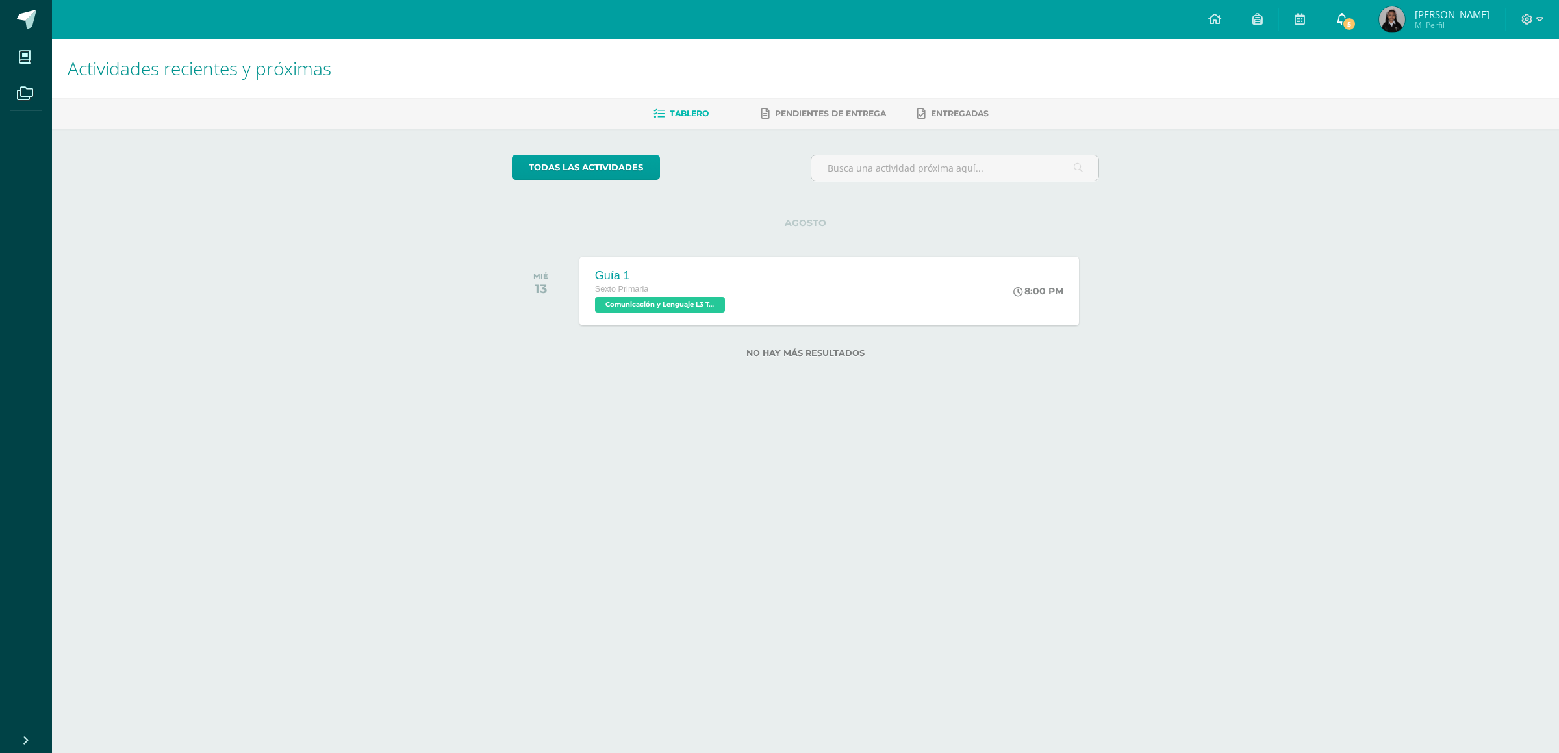
click at [1347, 16] on icon at bounding box center [1342, 19] width 10 height 12
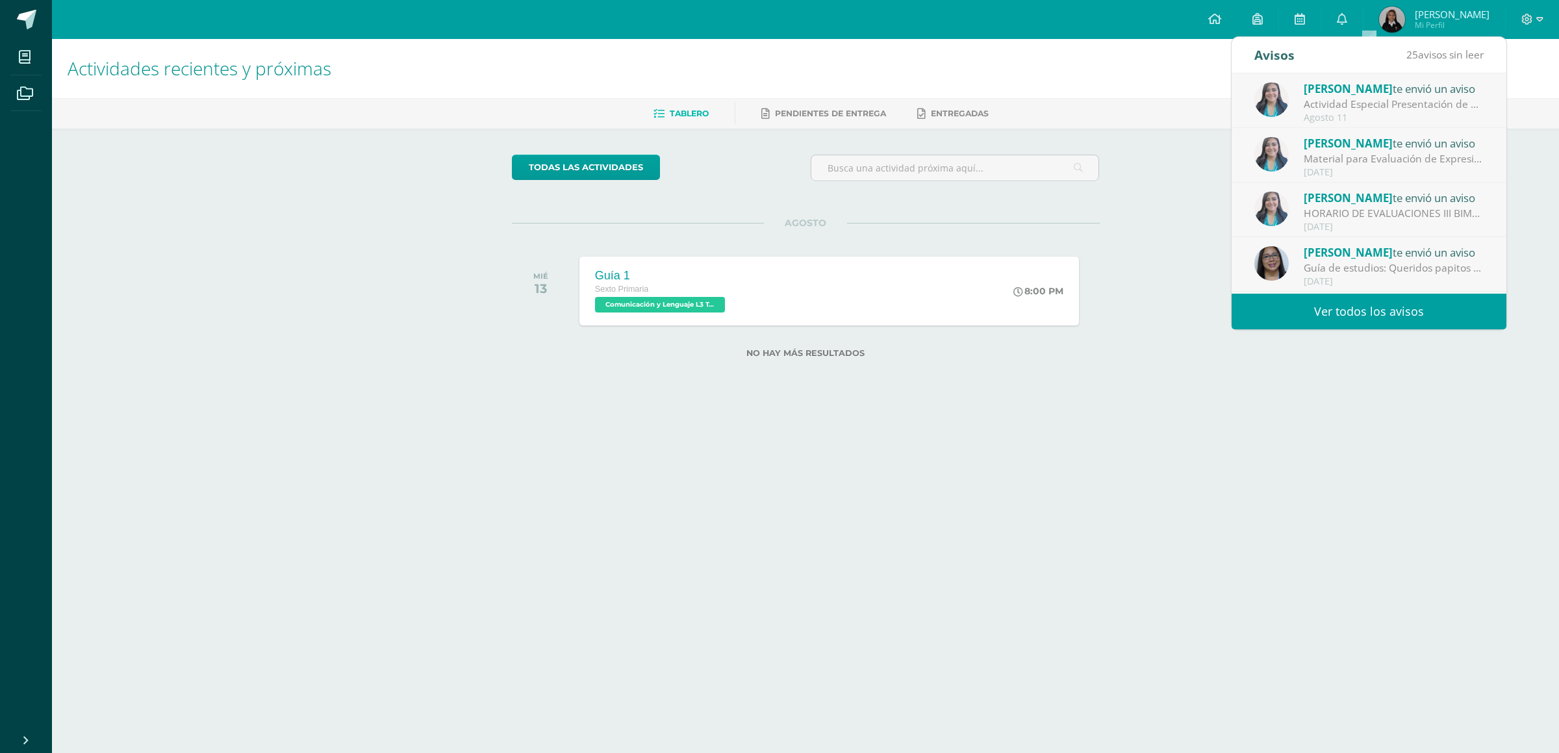
click at [1391, 97] on div "Actividad Especial Presentación de Candidatas : Buenos días queridos papitos Es…" at bounding box center [1394, 104] width 181 height 15
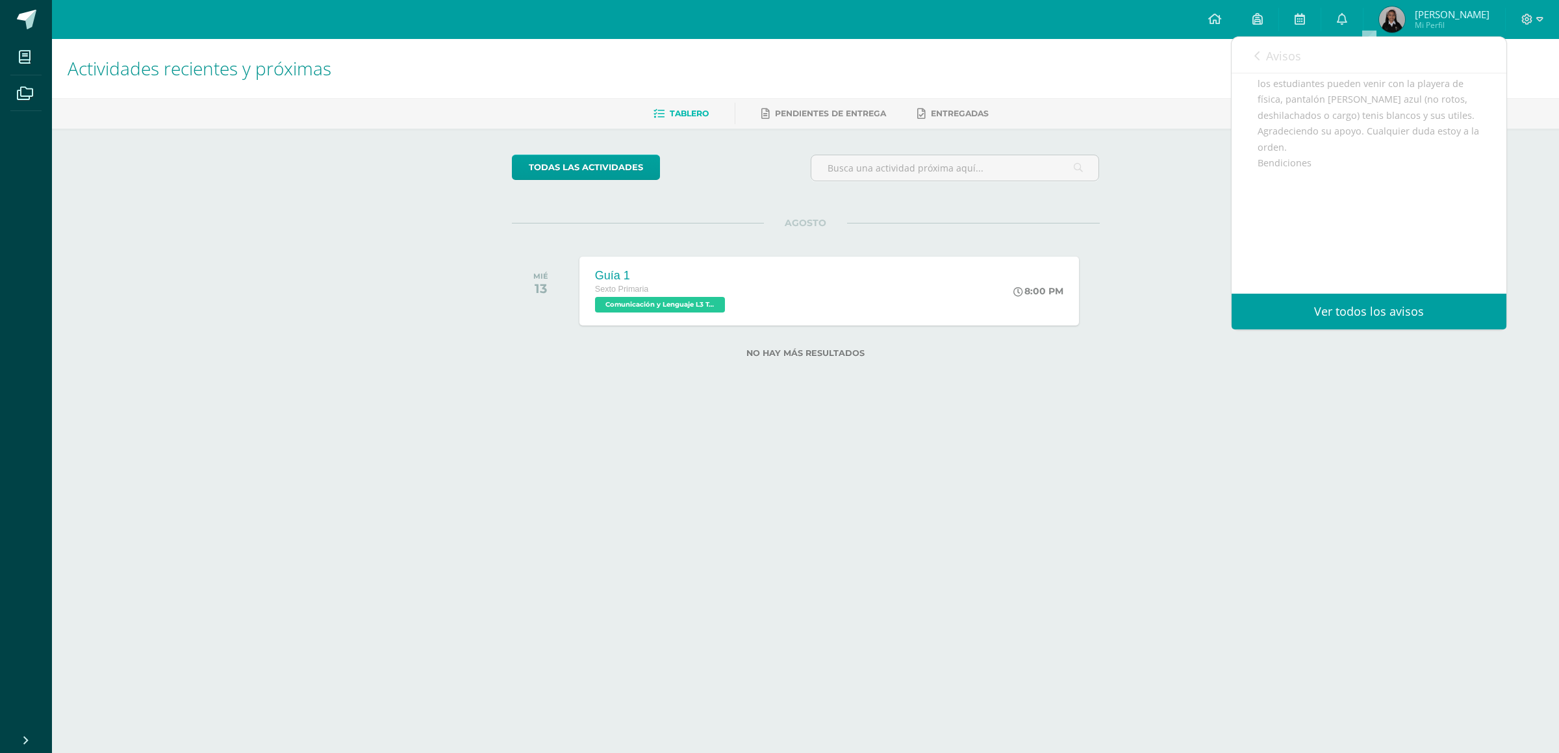
scroll to position [195, 0]
click at [1243, 49] on div "Avisos 24 avisos sin leer Avisos" at bounding box center [1369, 55] width 275 height 36
click at [1257, 61] on link "Avisos" at bounding box center [1277, 55] width 47 height 37
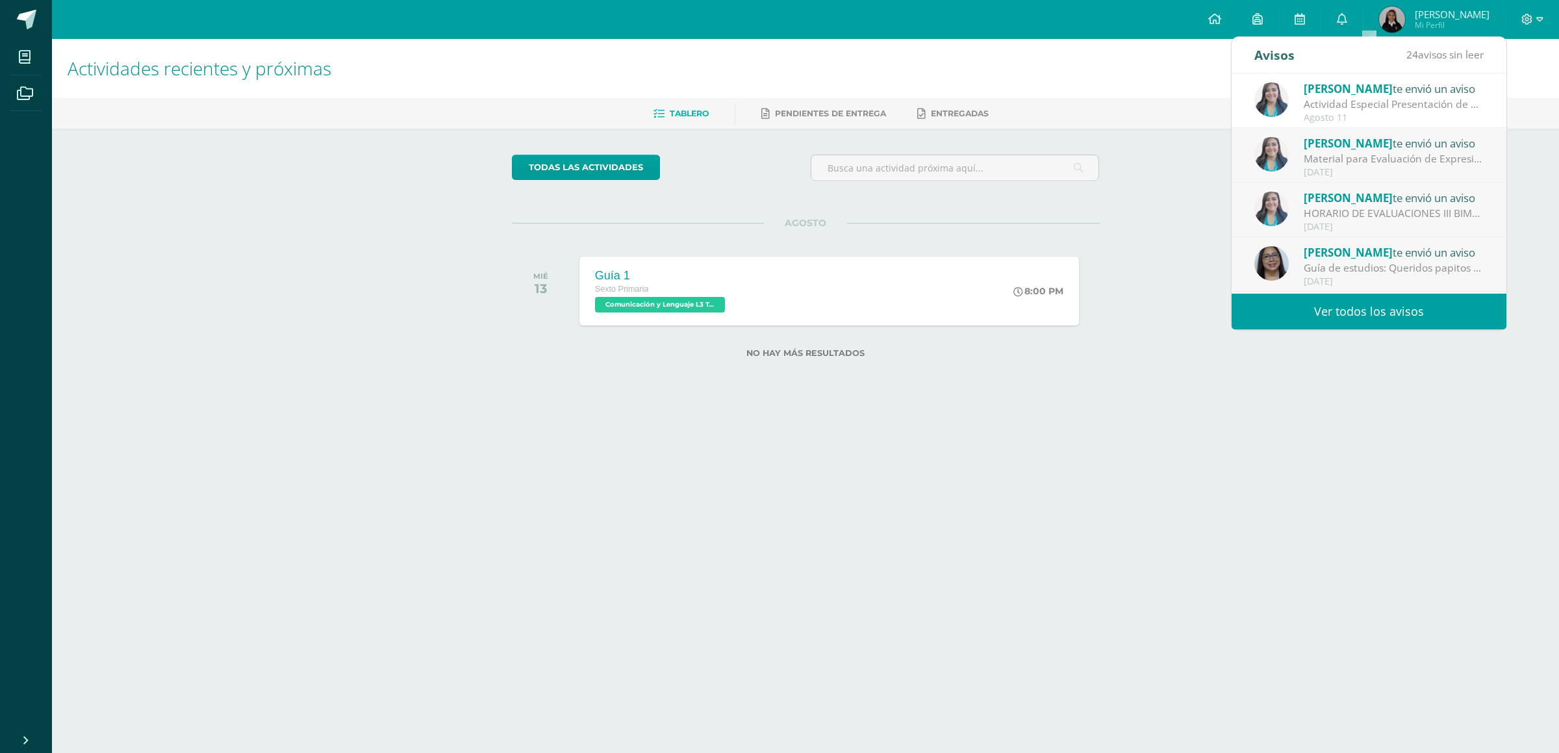
click at [1526, 28] on div at bounding box center [1532, 19] width 53 height 39
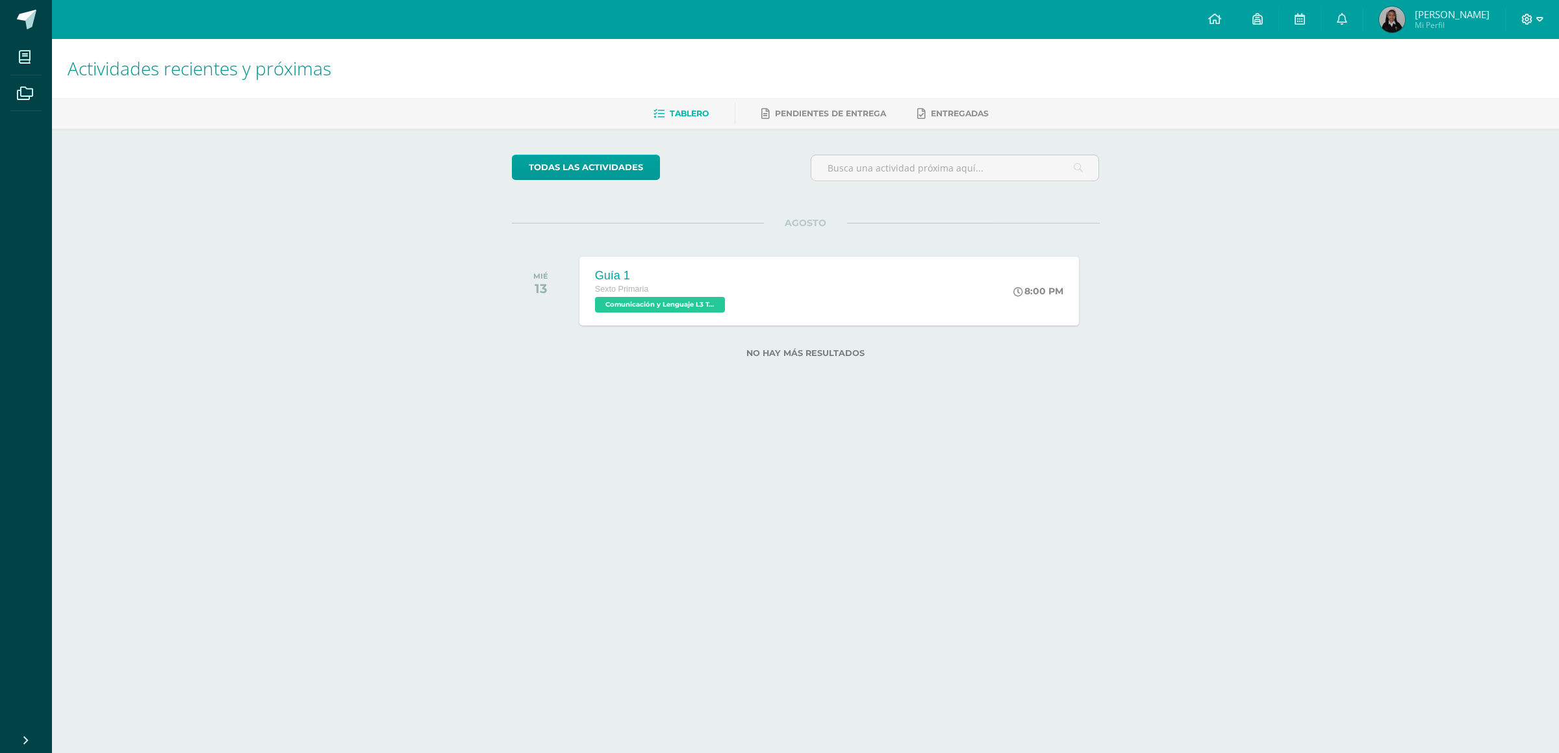
click at [1523, 24] on icon at bounding box center [1527, 20] width 12 height 12
click at [1512, 84] on span "Cerrar sesión" at bounding box center [1499, 88] width 58 height 12
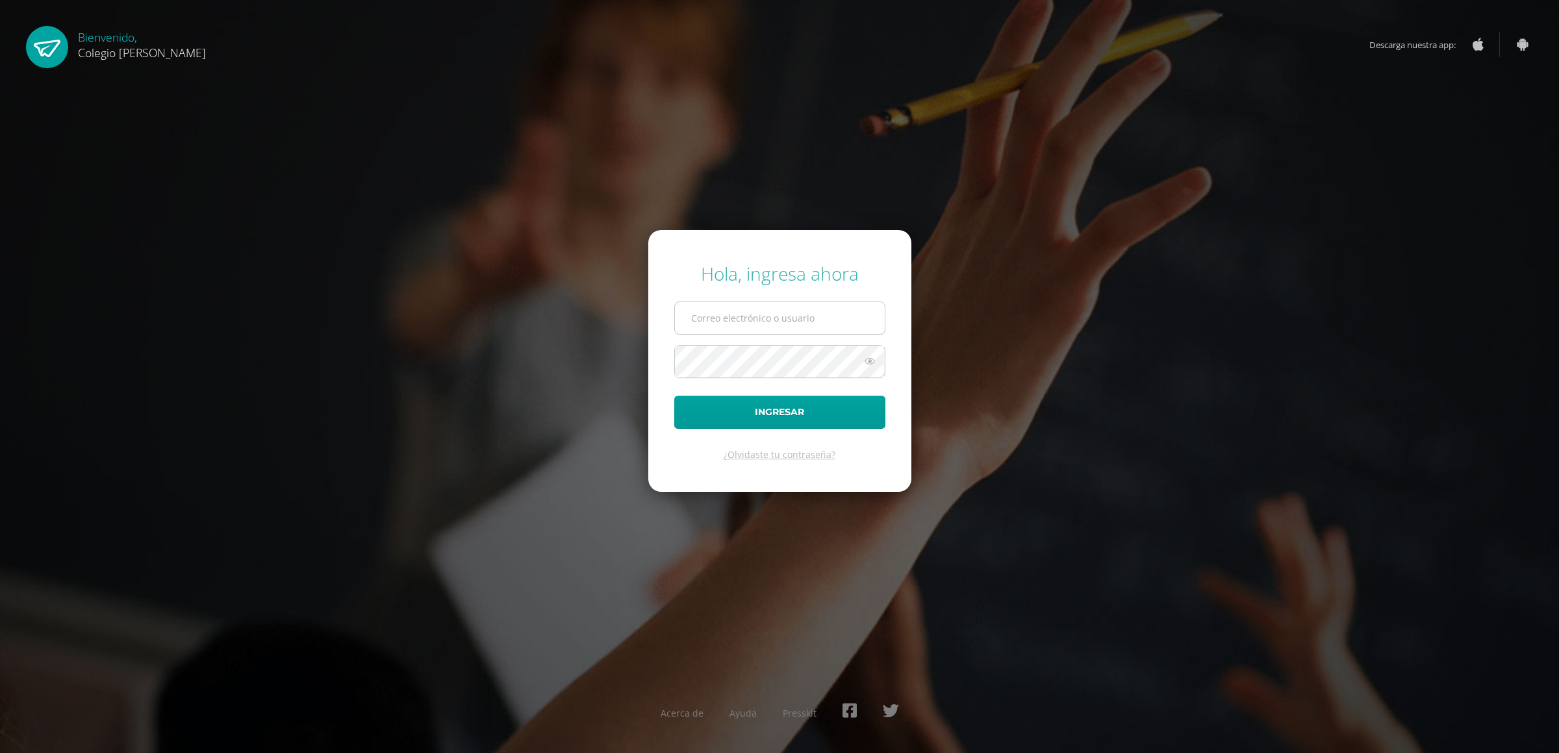
type input "COS0202514@osoriosandoval.edu.gt"
click at [835, 316] on input "COS0202514@osoriosandoval.edu.gt" at bounding box center [780, 318] width 210 height 32
drag, startPoint x: 767, startPoint y: 405, endPoint x: 702, endPoint y: 445, distance: 75.5
click at [766, 405] on button "Ingresar" at bounding box center [779, 412] width 211 height 33
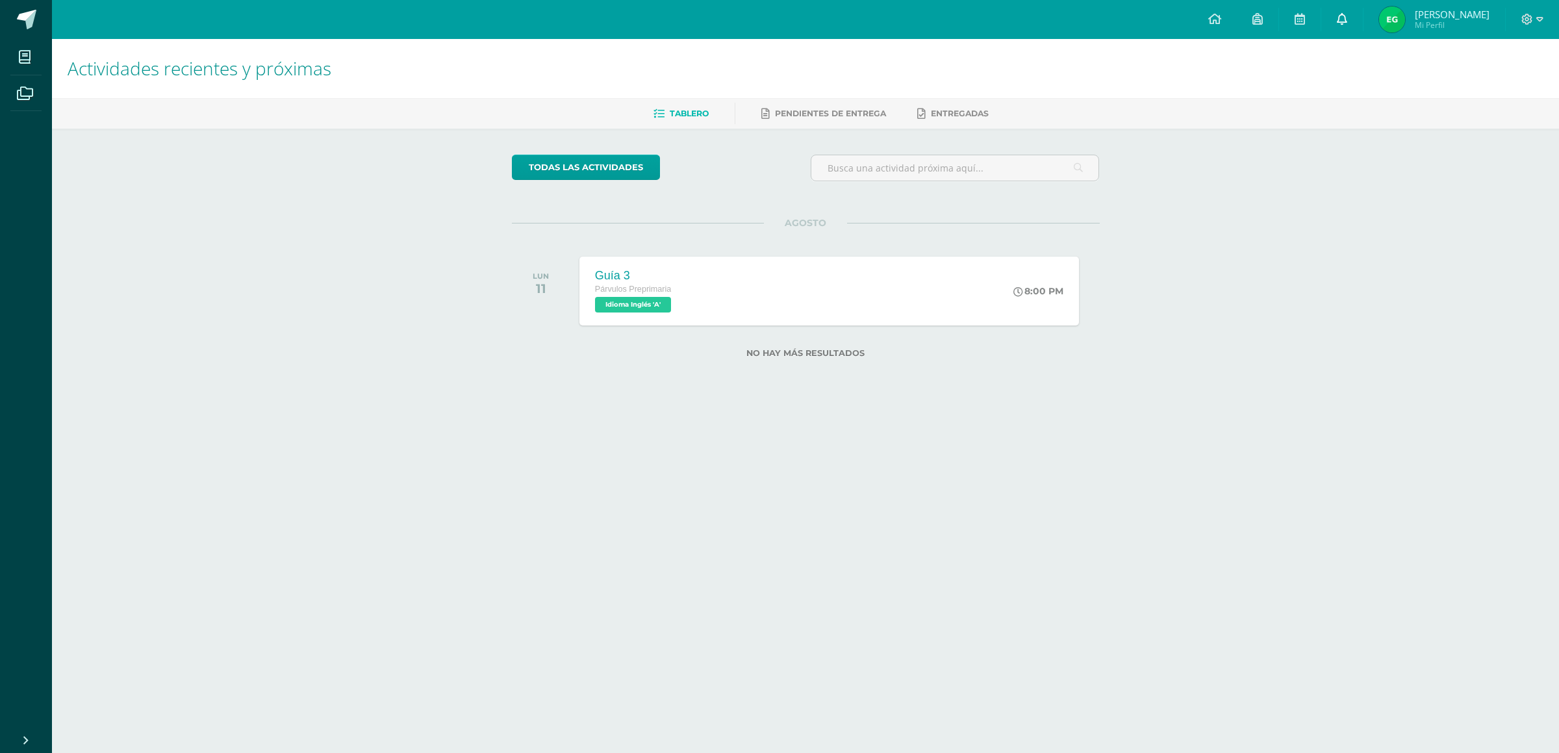
click at [1347, 21] on icon at bounding box center [1342, 19] width 10 height 12
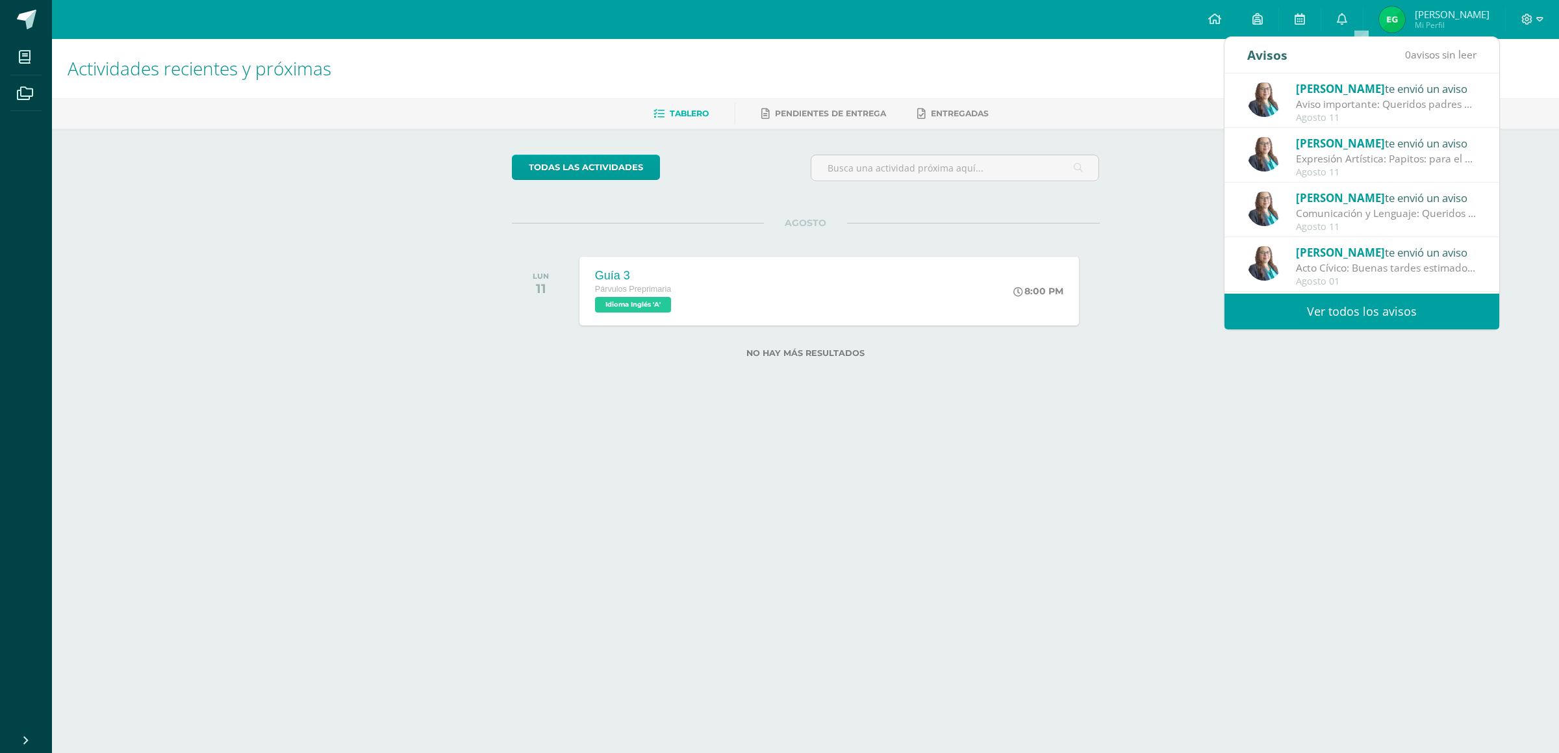
click at [1352, 104] on div "Aviso importante: Queridos padres de familia, el día de [DATE], [DATE][PERSON_N…" at bounding box center [1386, 104] width 181 height 15
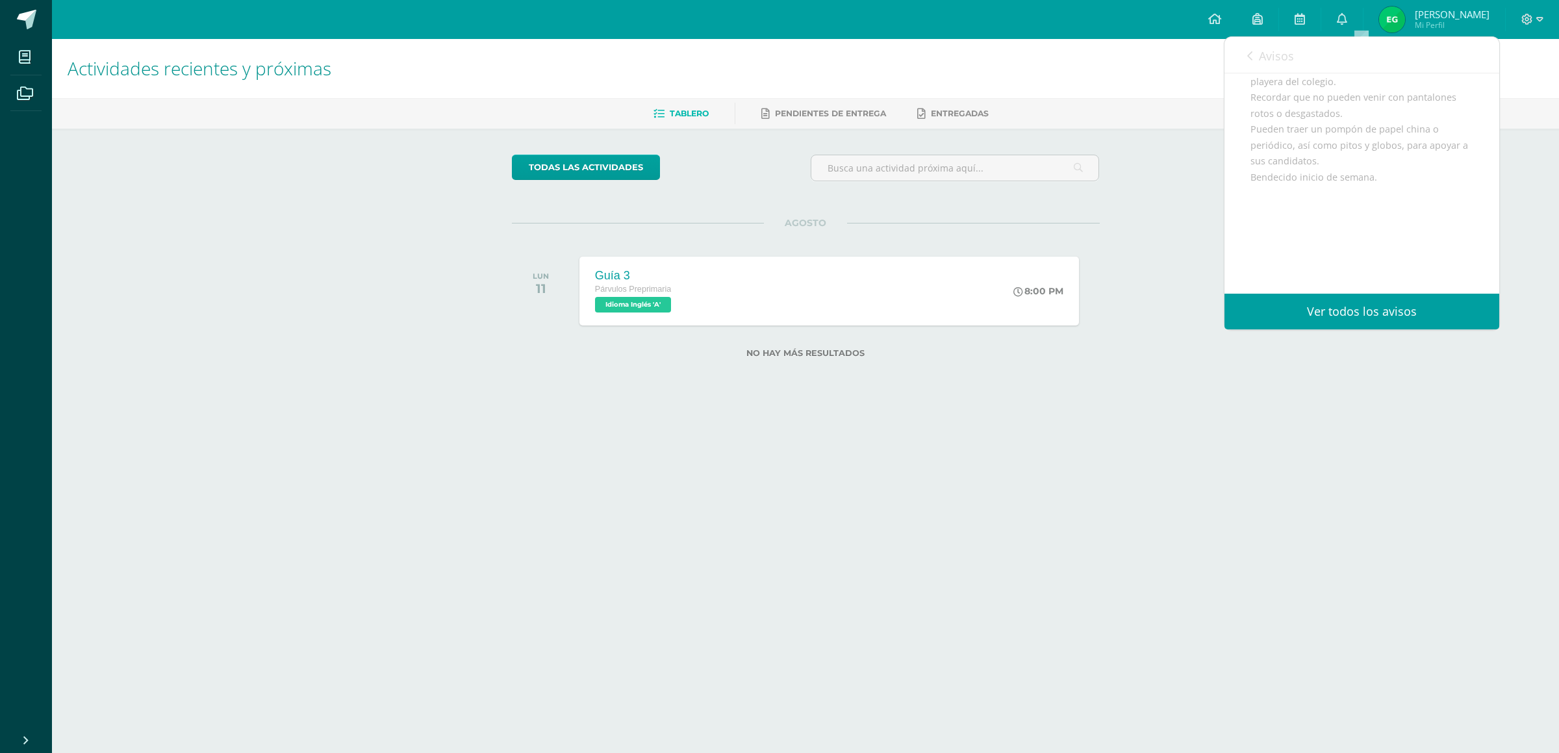
scroll to position [235, 0]
click at [1249, 53] on icon at bounding box center [1249, 56] width 5 height 10
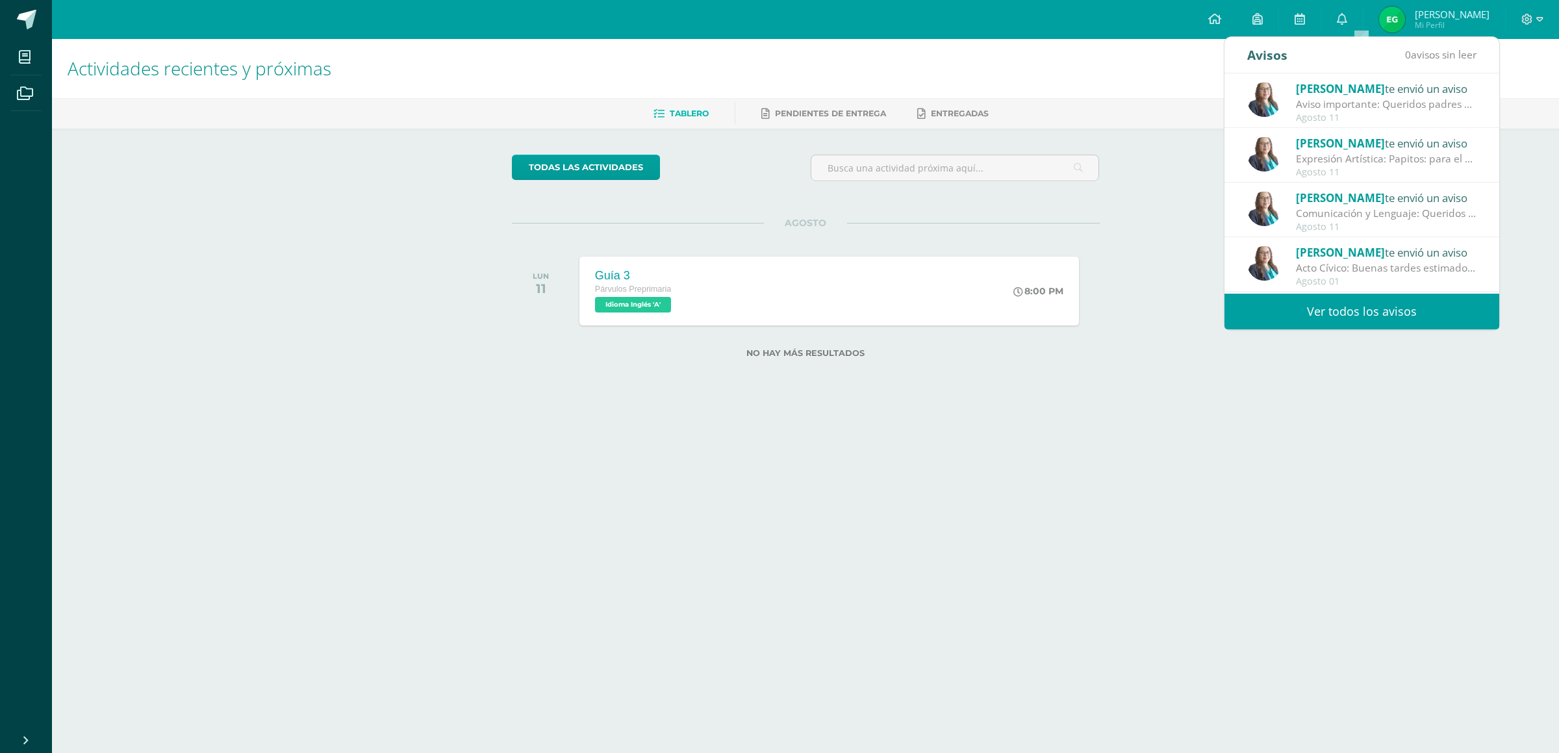
click at [1316, 152] on div "Expresión Artística: Papitos: para el día de [DATE] debo elaborar un chinchín c…" at bounding box center [1386, 158] width 181 height 15
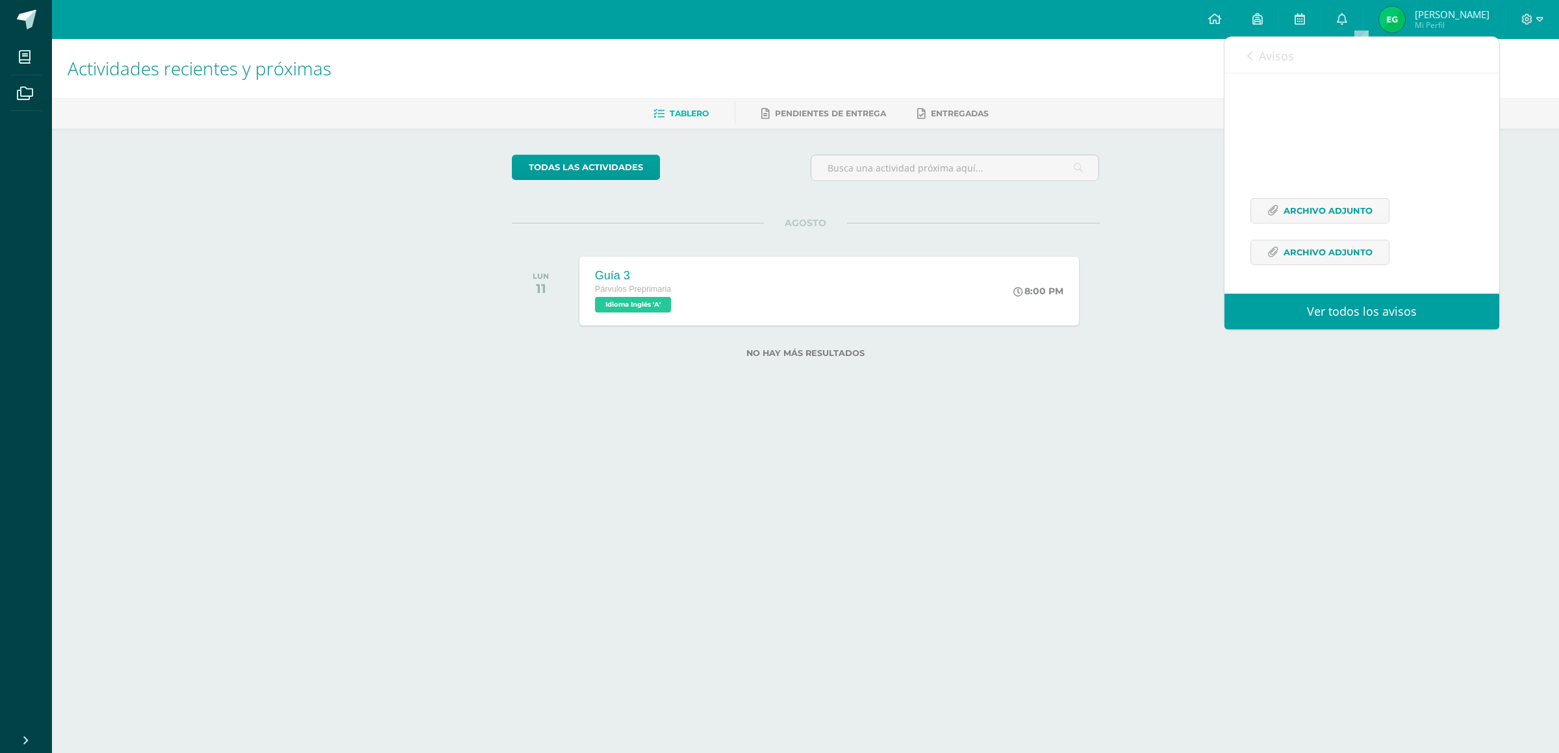
scroll to position [269, 0]
click at [1316, 210] on span "Archivo Adjunto" at bounding box center [1328, 211] width 89 height 24
click at [1332, 248] on span "Archivo Adjunto" at bounding box center [1328, 252] width 89 height 24
click at [1254, 57] on link "Avisos" at bounding box center [1270, 55] width 47 height 37
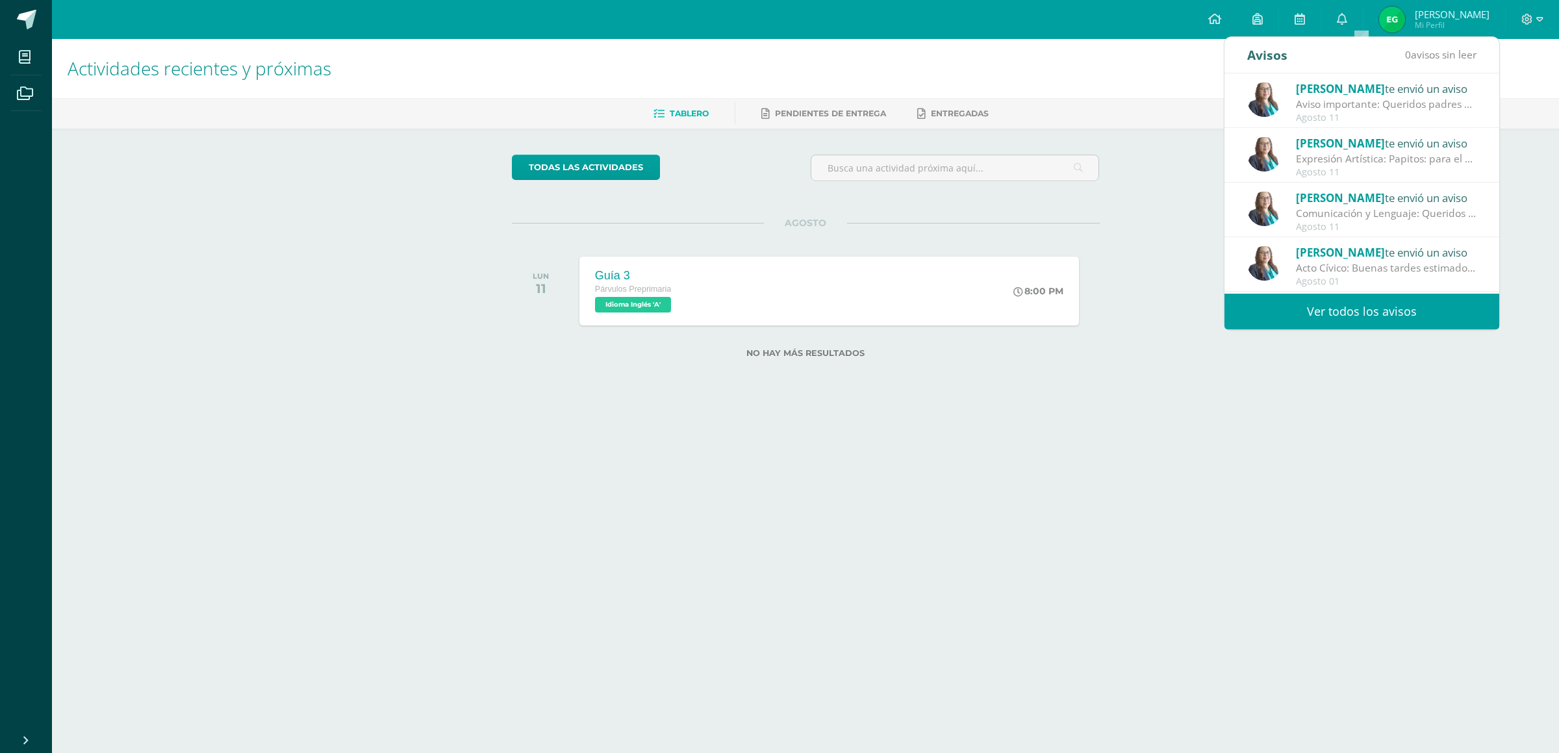
click at [1393, 219] on div "Comunicación y Lenguaje: Queridos padres de familia, por reste medio deseo soli…" at bounding box center [1386, 213] width 181 height 15
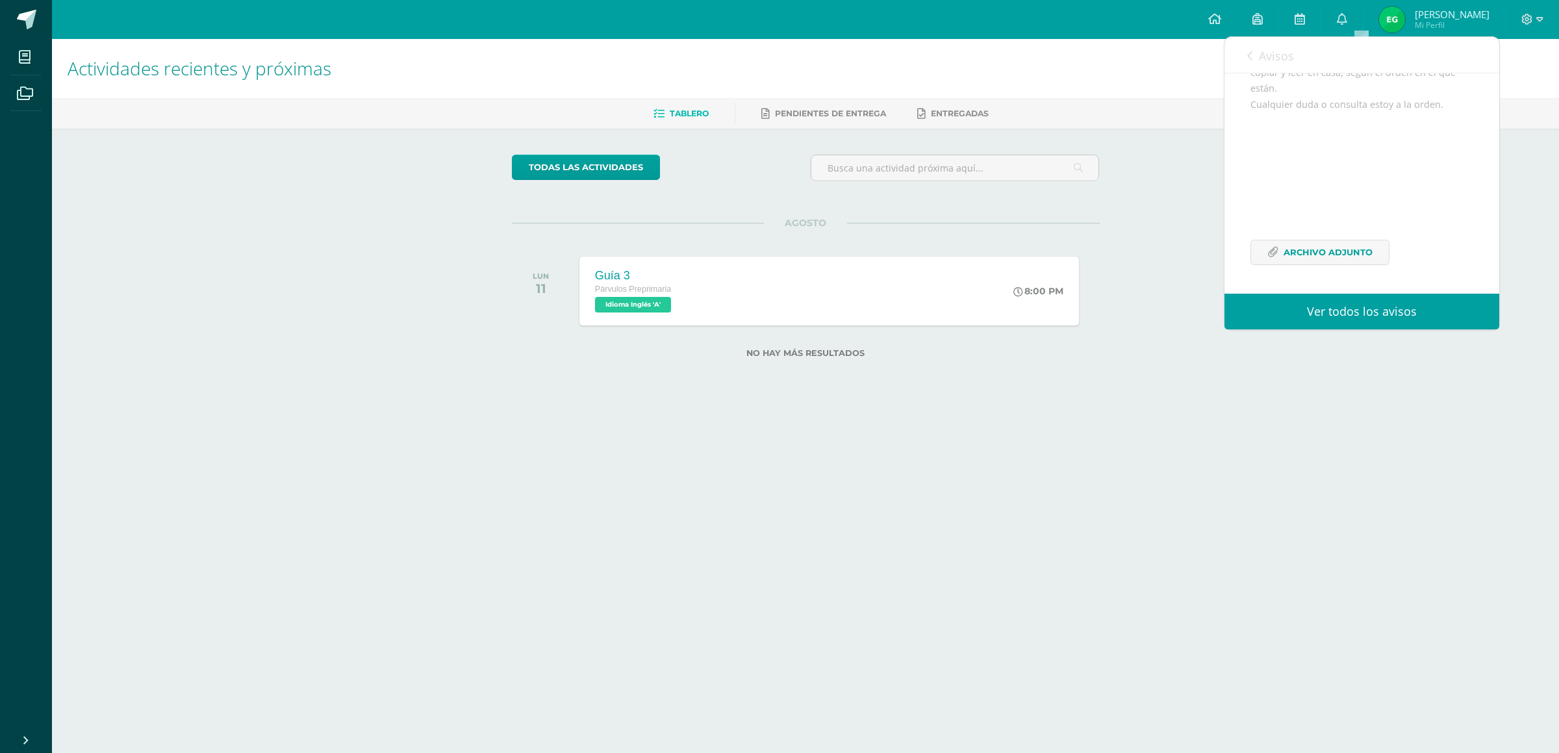
scroll to position [323, 0]
click at [1335, 256] on span "Archivo Adjunto" at bounding box center [1328, 252] width 89 height 24
click at [1260, 45] on link "Avisos" at bounding box center [1270, 55] width 47 height 37
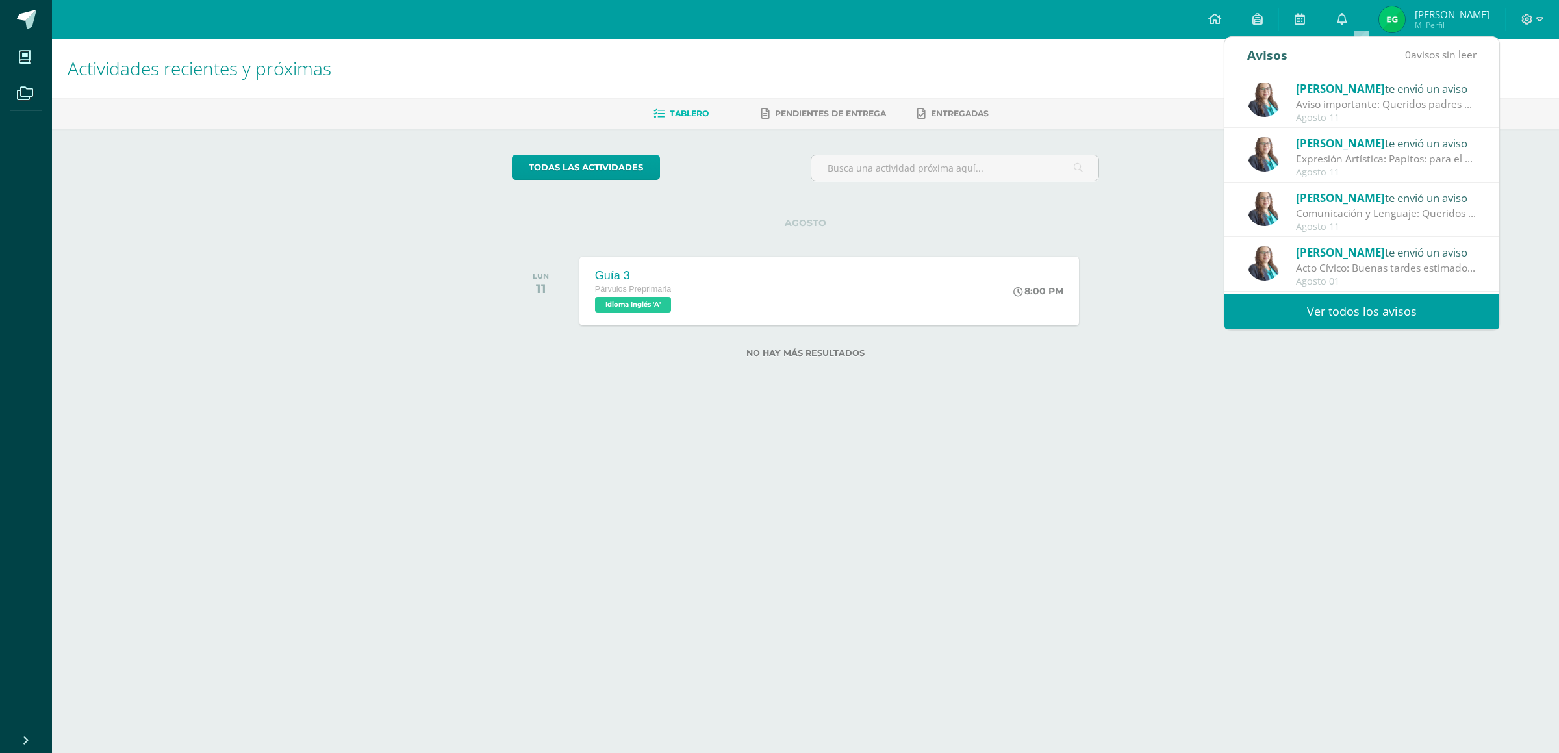
click at [1306, 92] on span "[PERSON_NAME]" at bounding box center [1340, 88] width 89 height 15
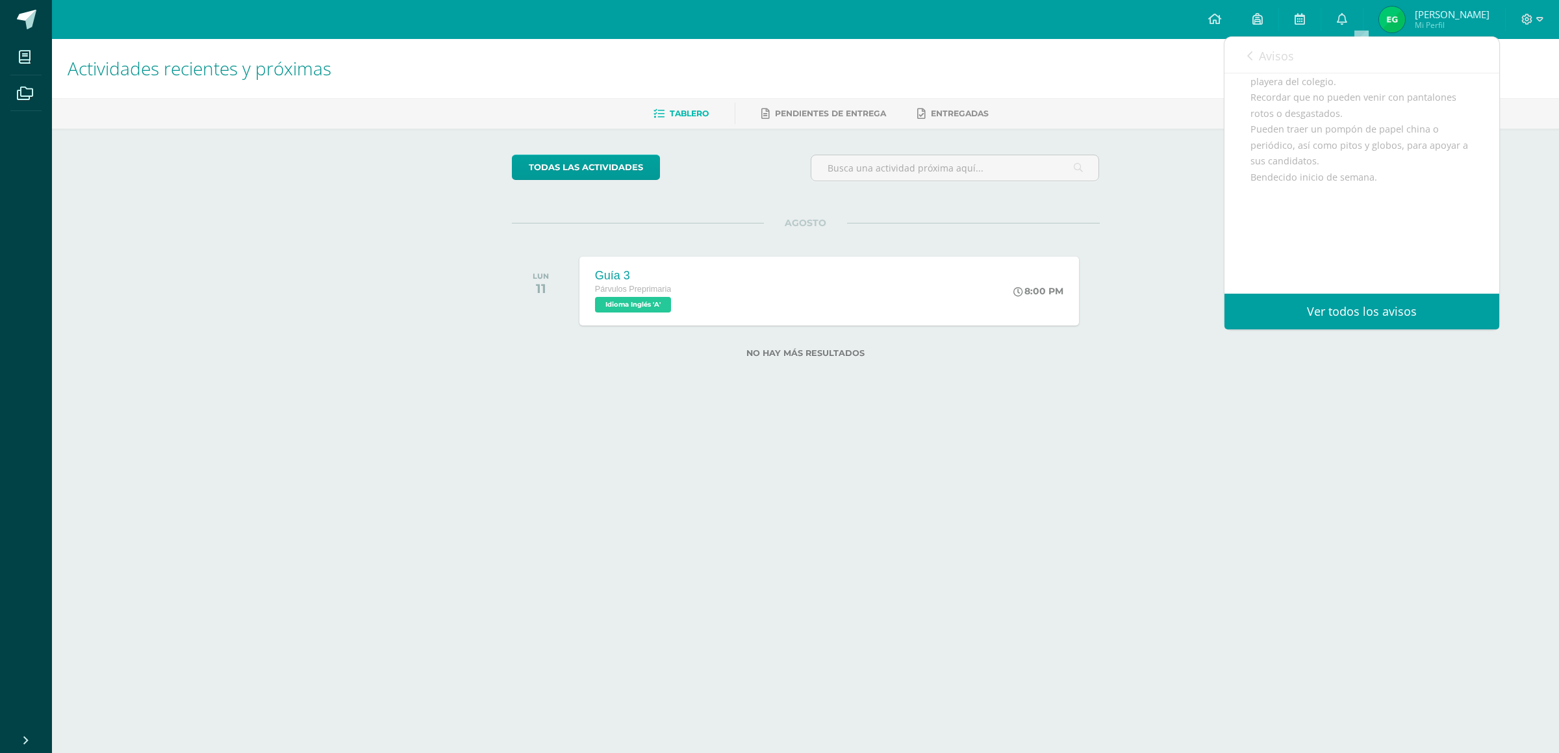
scroll to position [137, 0]
click at [1245, 57] on div "Avisos 0 avisos sin leer Avisos" at bounding box center [1361, 55] width 275 height 36
